Goal: Information Seeking & Learning: Find specific fact

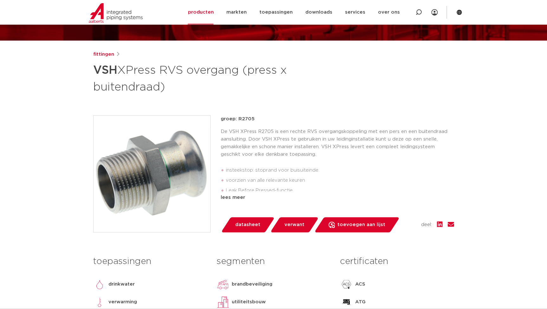
scroll to position [57, 0]
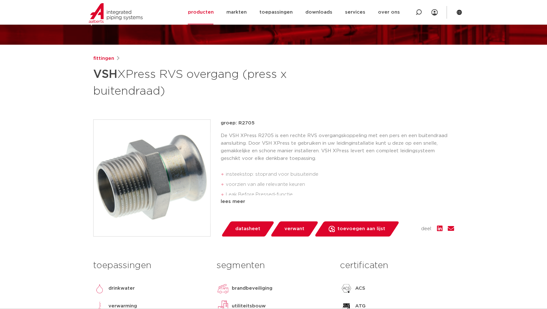
drag, startPoint x: 254, startPoint y: 125, endPoint x: 238, endPoint y: 125, distance: 16.5
click at [238, 125] on p "groep: R2705" at bounding box center [337, 124] width 233 height 8
copy p "R2705"
click at [245, 88] on h1 "VSH XPress RVS overgang (press x buitendraad)" at bounding box center [212, 82] width 238 height 34
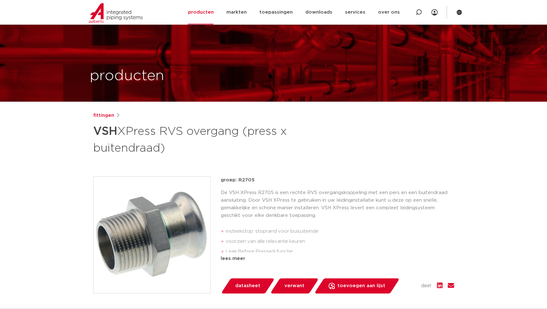
scroll to position [0, 0]
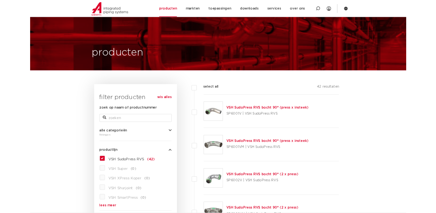
scroll to position [86, 0]
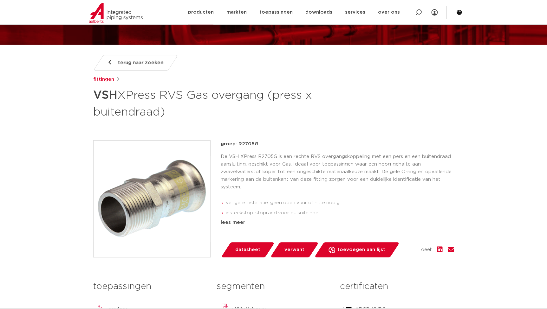
scroll to position [57, 0]
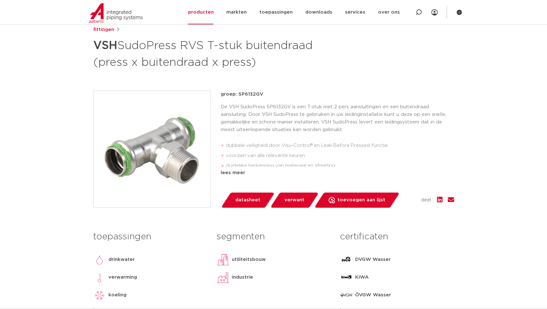
scroll to position [57, 0]
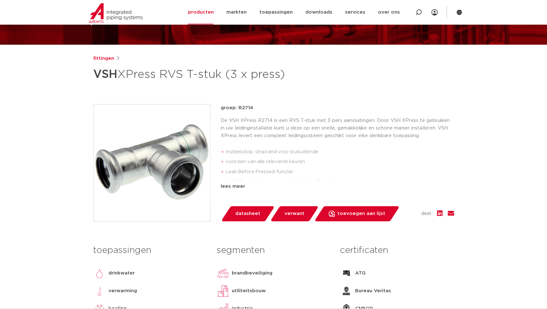
scroll to position [86, 0]
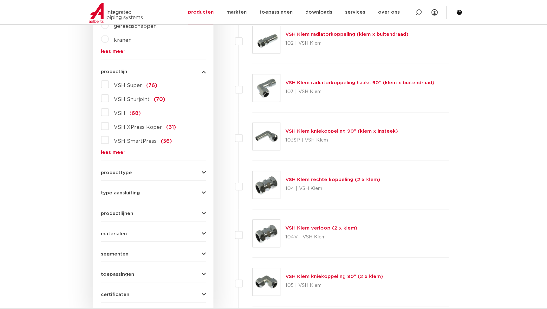
scroll to position [236, 0]
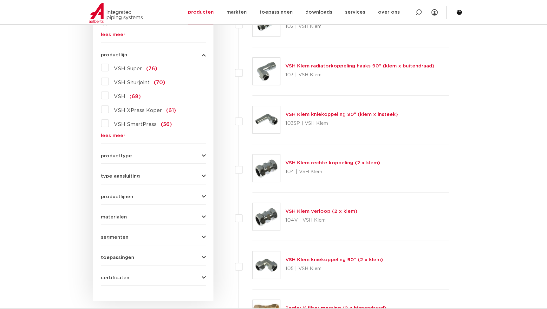
click at [112, 140] on form "zoek op naam of productnummer alle categorieën fittingen afsluiters buizen gere…" at bounding box center [153, 101] width 105 height 369
click at [116, 135] on link "lees meer" at bounding box center [153, 135] width 105 height 5
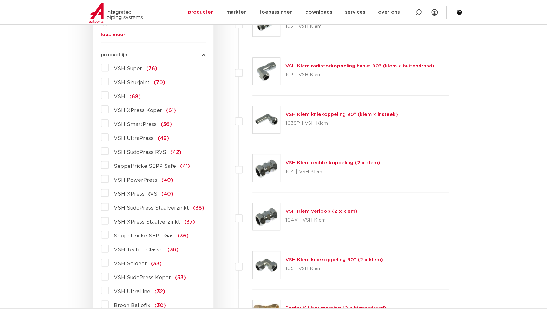
click at [152, 279] on span "VSH SudoPress Koper" at bounding box center [142, 277] width 57 height 5
click at [0, 0] on input "VSH SudoPress Koper (33)" at bounding box center [0, 0] width 0 height 0
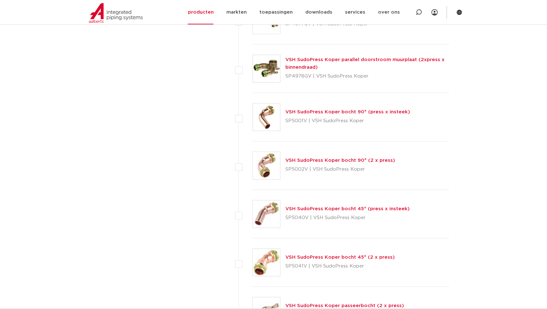
scroll to position [869, 0]
click at [333, 158] on link "VSH SudoPress Koper bocht 90° (2 x press)" at bounding box center [340, 160] width 110 height 5
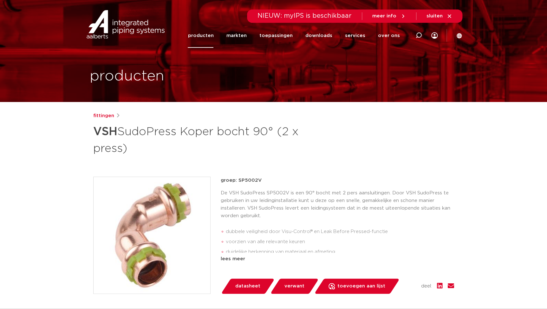
click at [260, 183] on p "groep: SP5002V" at bounding box center [337, 181] width 233 height 8
drag, startPoint x: 260, startPoint y: 183, endPoint x: 238, endPoint y: 179, distance: 22.2
click at [238, 179] on p "groep: SP5002V" at bounding box center [337, 181] width 233 height 8
copy p "SP5002V"
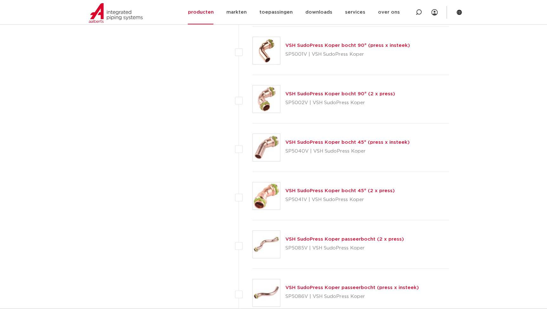
scroll to position [955, 0]
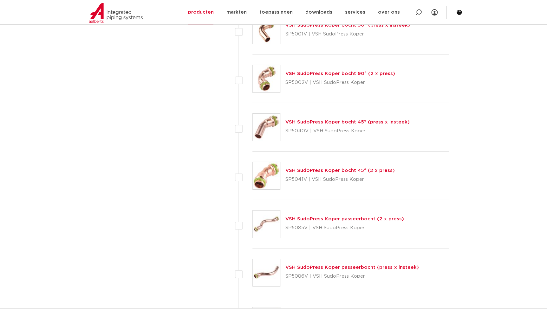
drag, startPoint x: 306, startPoint y: 180, endPoint x: 285, endPoint y: 179, distance: 20.6
click at [285, 179] on p "SP5041V | VSH SudoPress Koper" at bounding box center [339, 180] width 109 height 10
copy p "SP5041V"
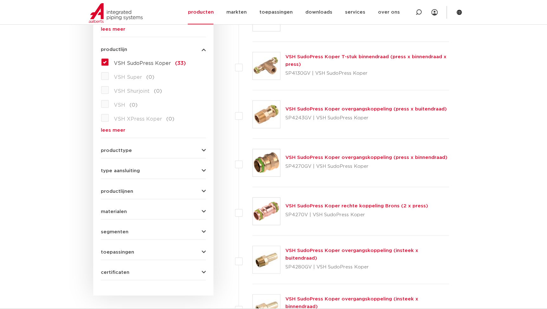
scroll to position [149, 0]
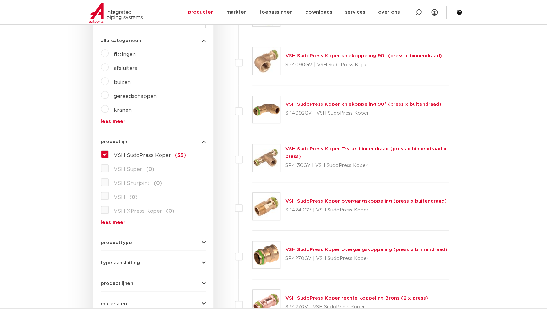
click at [126, 158] on span "VSH SudoPress Koper" at bounding box center [142, 155] width 57 height 5
click at [0, 0] on input "VSH SudoPress Koper (33)" at bounding box center [0, 0] width 0 height 0
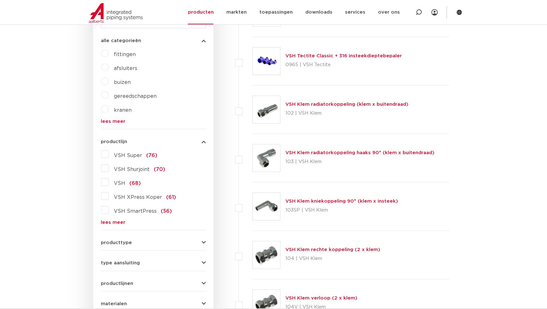
click at [130, 195] on span "VSH XPress Koper" at bounding box center [138, 197] width 48 height 5
click at [0, 0] on input "VSH XPress Koper (61)" at bounding box center [0, 0] width 0 height 0
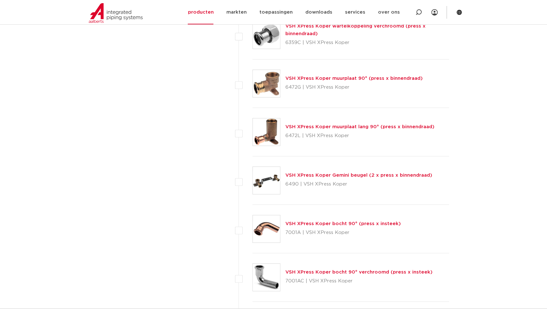
scroll to position [1071, 0]
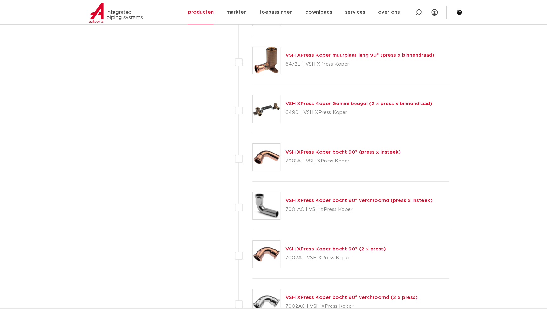
drag, startPoint x: 300, startPoint y: 258, endPoint x: 287, endPoint y: 257, distance: 13.3
click at [287, 257] on p "7002A | VSH XPress Koper" at bounding box center [335, 258] width 100 height 10
click at [302, 262] on div "VSH XPress Koper bocht 90° (2 x press) 7002A | VSH XPress Koper" at bounding box center [350, 254] width 197 height 48
drag, startPoint x: 300, startPoint y: 257, endPoint x: 285, endPoint y: 259, distance: 14.7
click at [285, 259] on p "7002A | VSH XPress Koper" at bounding box center [335, 258] width 100 height 10
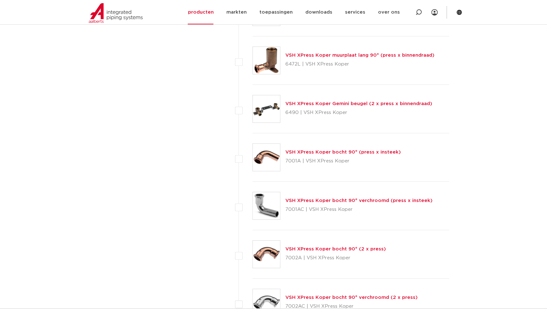
copy p "7002A"
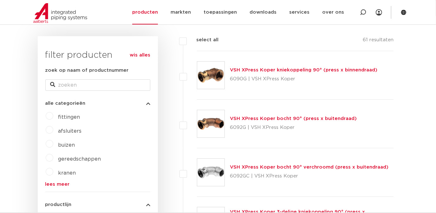
click at [269, 68] on link "VSH XPress Koper kniekoppeling 90° (press x binnendraad)" at bounding box center [303, 70] width 147 height 5
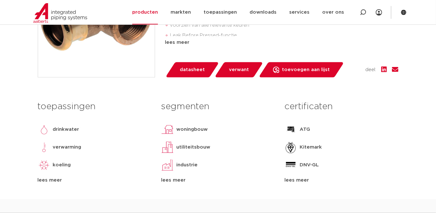
scroll to position [216, 0]
click at [297, 176] on div "certificaten ATG [GEOGRAPHIC_DATA] DNV-GL DVGW Wasser [GEOGRAPHIC_DATA] ÖVGW Wa…" at bounding box center [341, 141] width 123 height 86
click at [292, 179] on div "lees meer" at bounding box center [341, 181] width 114 height 8
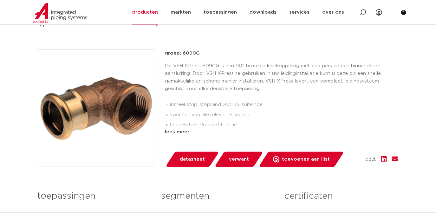
scroll to position [125, 0]
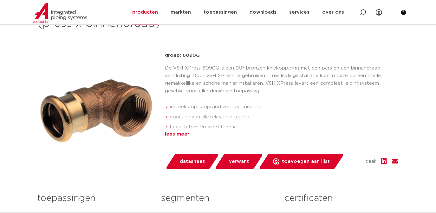
click at [180, 137] on div "lees meer" at bounding box center [281, 134] width 233 height 8
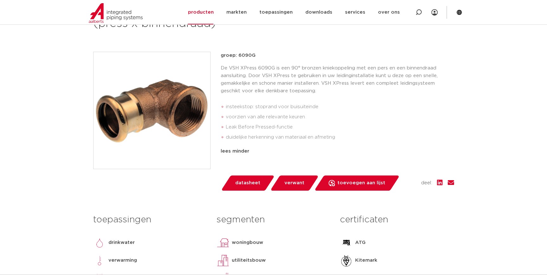
drag, startPoint x: 257, startPoint y: 56, endPoint x: 238, endPoint y: 58, distance: 18.5
click at [238, 58] on p "groep: 6090G" at bounding box center [337, 56] width 233 height 8
copy p "6090G"
